Goal: Find specific page/section: Find specific page/section

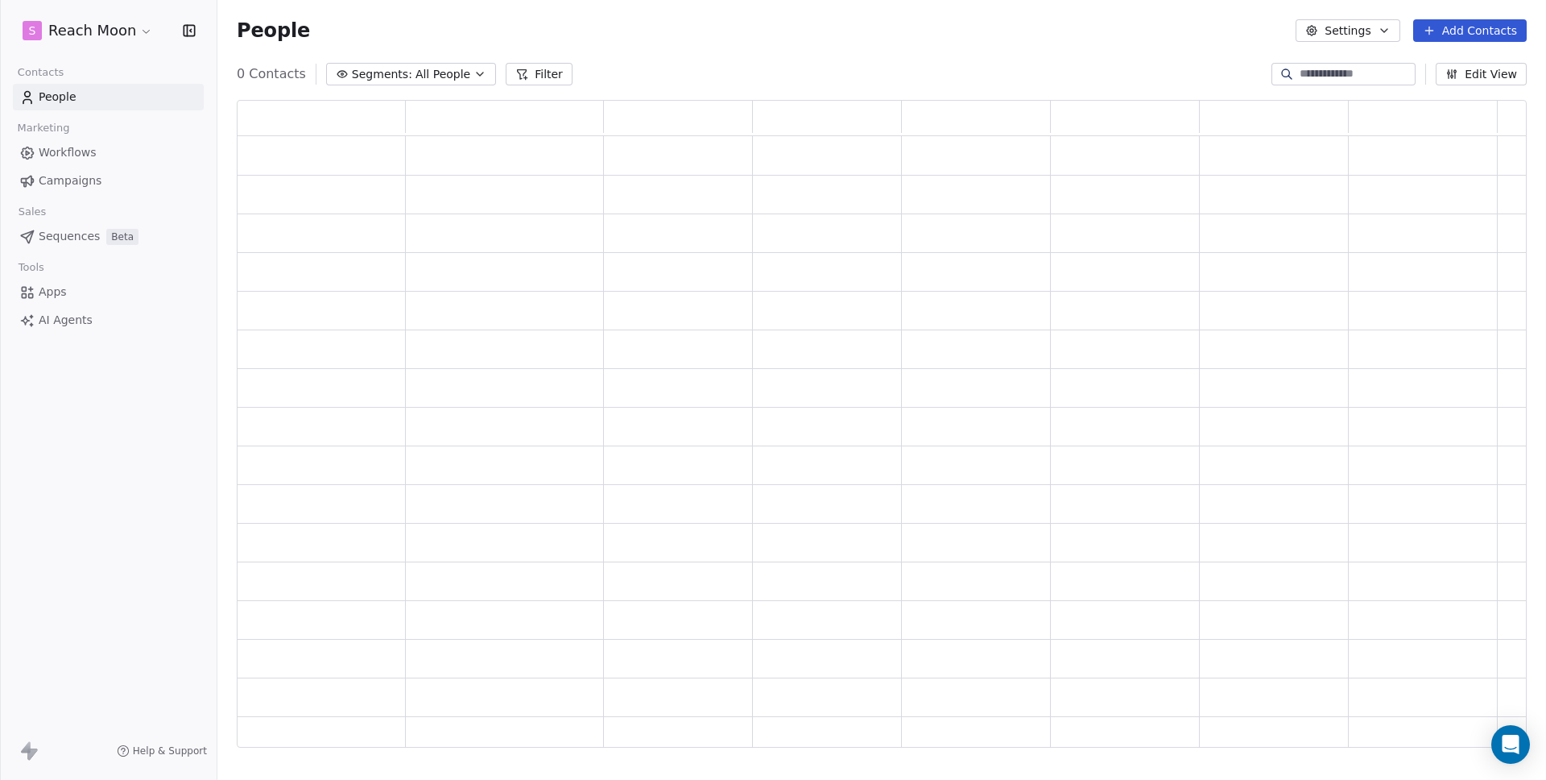
scroll to position [635, 1278]
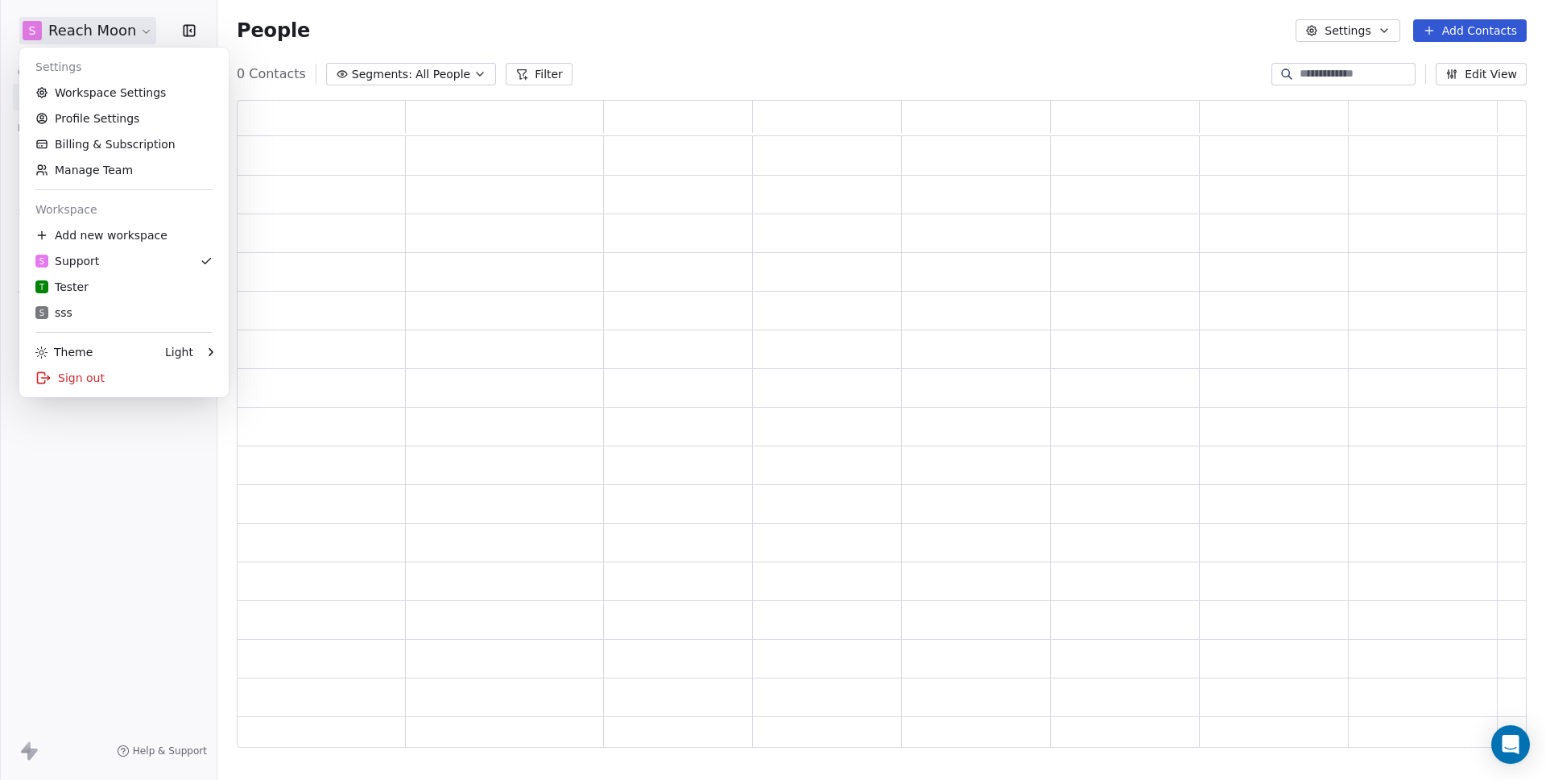
click at [98, 40] on html "S Reach Moon Contacts People Marketing Workflows Campaigns Sales Pipelines Sequ…" at bounding box center [773, 390] width 1546 height 780
click at [104, 371] on div "Sign out" at bounding box center [124, 378] width 197 height 26
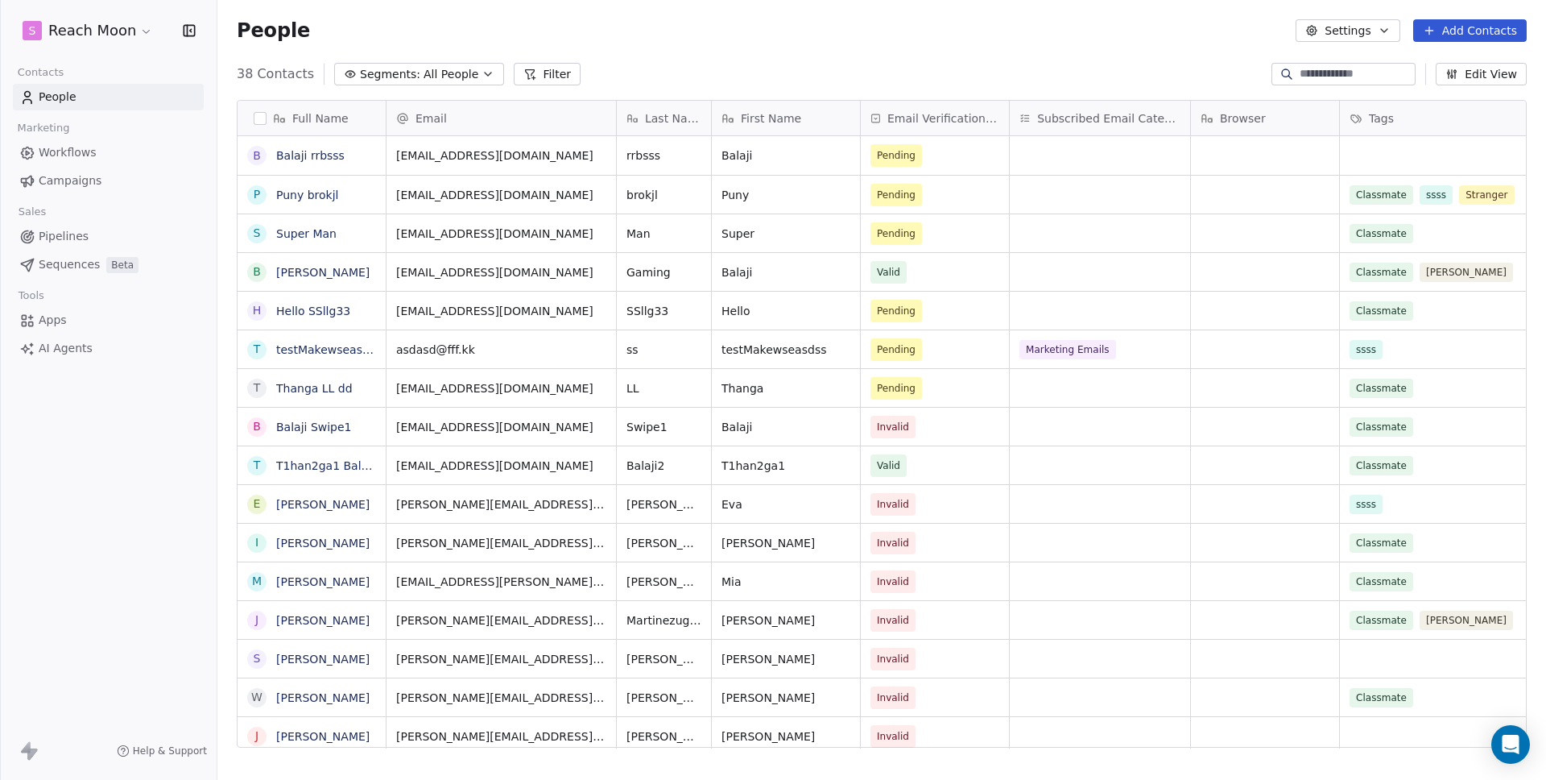
scroll to position [674, 1317]
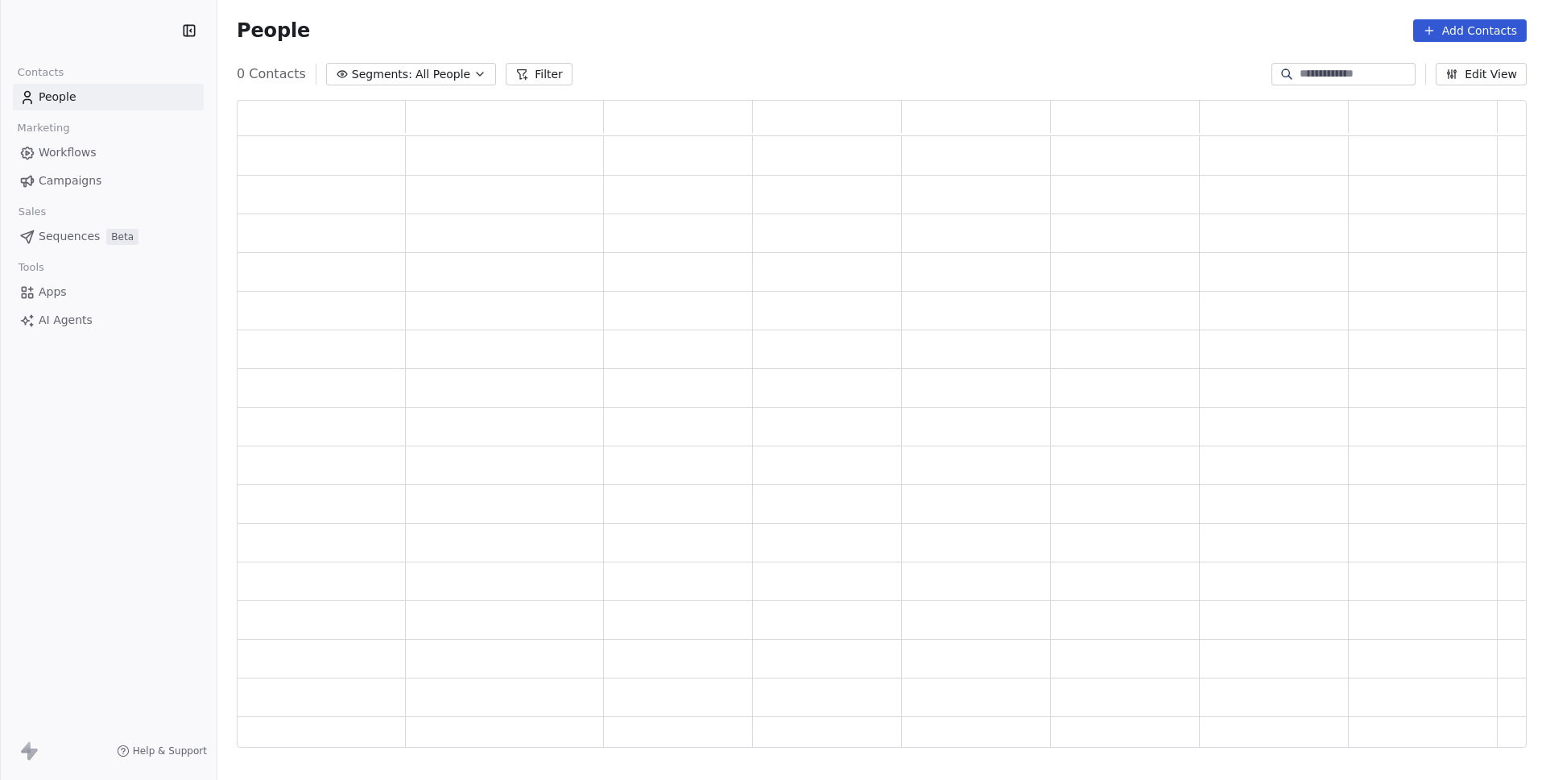
scroll to position [635, 1278]
